Goal: Task Accomplishment & Management: Complete application form

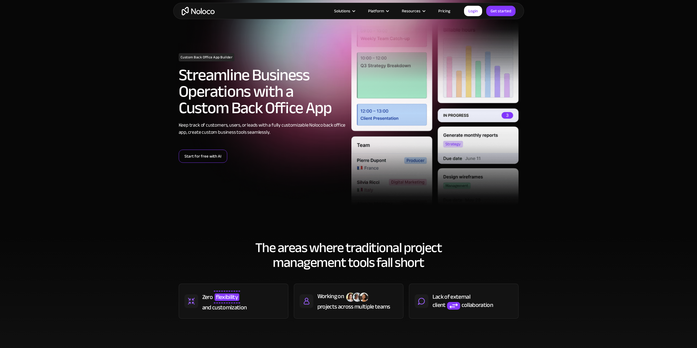
click at [199, 158] on link "Start for free with AI" at bounding box center [203, 156] width 48 height 13
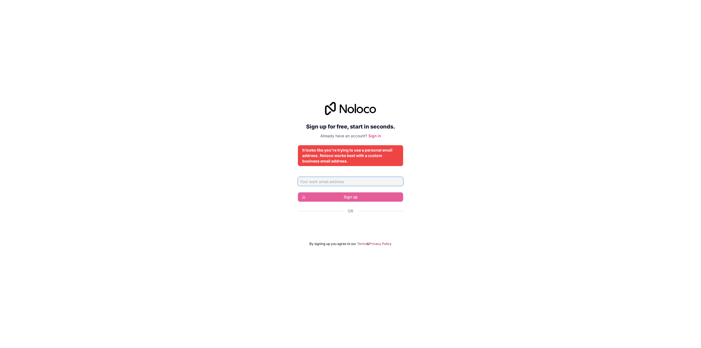
click at [346, 184] on input "Email address" at bounding box center [350, 181] width 105 height 9
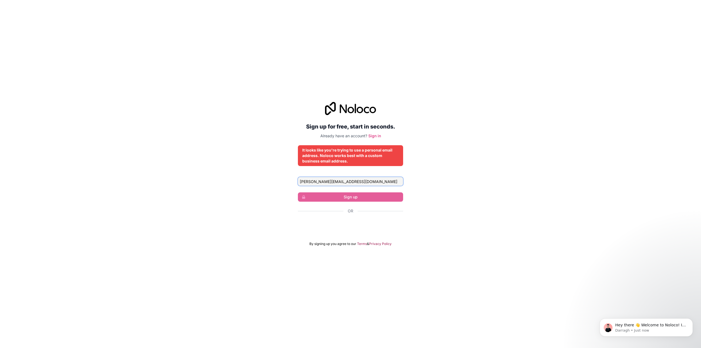
type input "[PERSON_NAME][EMAIL_ADDRESS][DOMAIN_NAME]"
click at [375, 260] on div "Sign up for free, start in seconds. Already have an account? Sign in It looks l…" at bounding box center [350, 174] width 701 height 348
drag, startPoint x: 353, startPoint y: 181, endPoint x: 222, endPoint y: 176, distance: 131.3
click at [222, 176] on div "Sign up for free, start in seconds. Already have an account? Sign in It looks l…" at bounding box center [350, 173] width 701 height 159
click at [351, 182] on input "[PERSON_NAME][EMAIL_ADDRESS][DOMAIN_NAME]" at bounding box center [350, 181] width 105 height 9
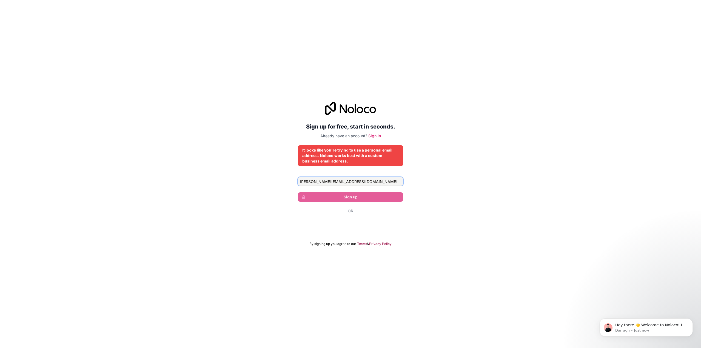
click at [351, 182] on input "[PERSON_NAME][EMAIL_ADDRESS][DOMAIN_NAME]" at bounding box center [350, 181] width 105 height 9
